Goal: Task Accomplishment & Management: Manage account settings

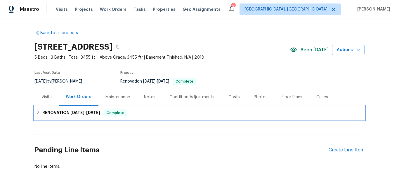
click at [71, 109] on div "RENOVATION 7/28/25 - 8/18/25 Complete" at bounding box center [199, 113] width 330 height 14
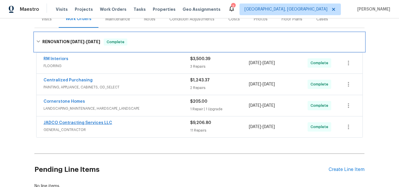
scroll to position [88, 0]
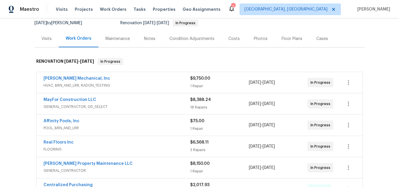
scroll to position [88, 0]
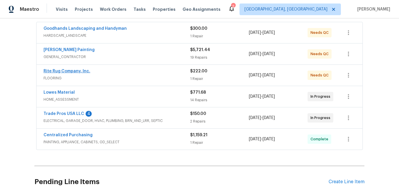
scroll to position [79, 0]
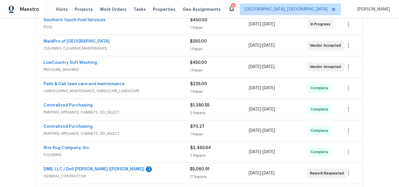
scroll to position [88, 0]
